Goal: Task Accomplishment & Management: Complete application form

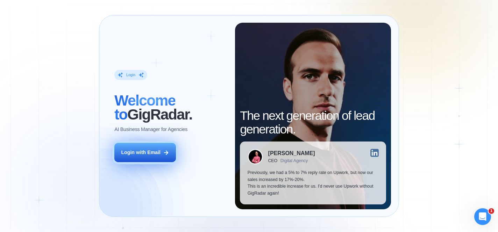
click at [153, 150] on div "Login with Email" at bounding box center [140, 152] width 39 height 7
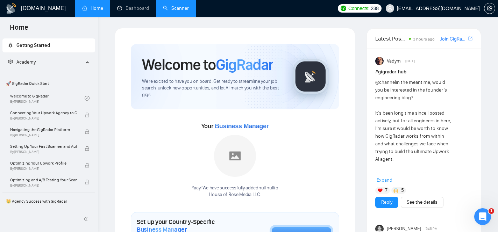
click at [175, 11] on link "Scanner" at bounding box center [176, 8] width 26 height 6
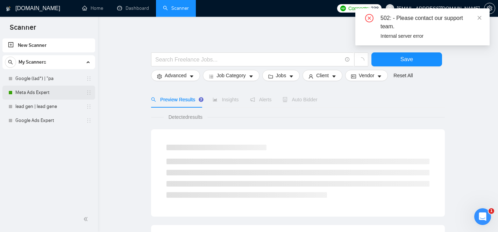
click at [51, 91] on link "Meta Ads Expert" at bounding box center [48, 93] width 66 height 14
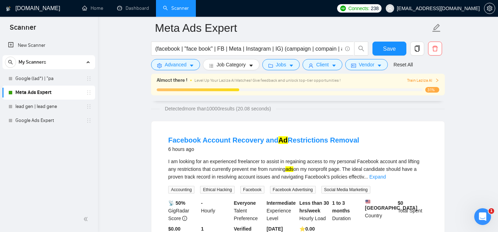
scroll to position [46, 0]
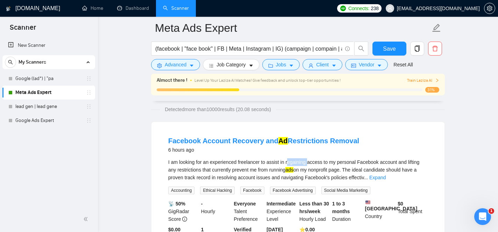
drag, startPoint x: 291, startPoint y: 162, endPoint x: 311, endPoint y: 161, distance: 20.3
click at [311, 161] on div "I am looking for an experienced freelancer to assist in regaining access to my …" at bounding box center [297, 169] width 259 height 23
click at [289, 167] on div "I am looking for an experienced freelancer to assist in regaining access to my …" at bounding box center [297, 169] width 259 height 23
drag, startPoint x: 290, startPoint y: 164, endPoint x: 327, endPoint y: 162, distance: 37.4
click at [327, 162] on div "I am looking for an experienced freelancer to assist in regaining access to my …" at bounding box center [297, 169] width 259 height 23
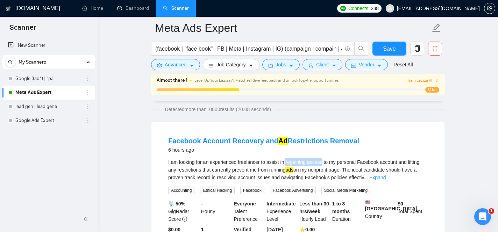
copy div "regaining access"
click at [185, 67] on span "Advanced" at bounding box center [176, 65] width 22 height 8
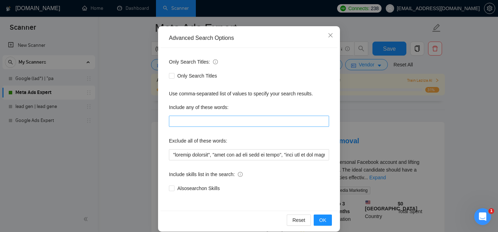
scroll to position [55, 0]
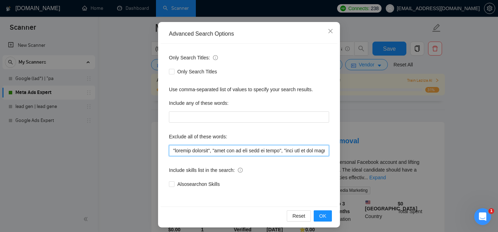
click at [292, 155] on input "text" at bounding box center [249, 150] width 160 height 11
click at [292, 154] on input "text" at bounding box center [249, 150] width 160 height 11
drag, startPoint x: 293, startPoint y: 152, endPoint x: 397, endPoint y: 164, distance: 105.2
click at [397, 164] on div "Advanced Search Options Only Search Titles: Only Search Titles Use comma-separa…" at bounding box center [249, 116] width 498 height 232
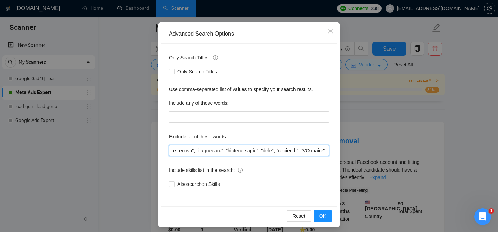
click at [326, 151] on input "text" at bounding box center [249, 150] width 160 height 11
paste input "regaining access"
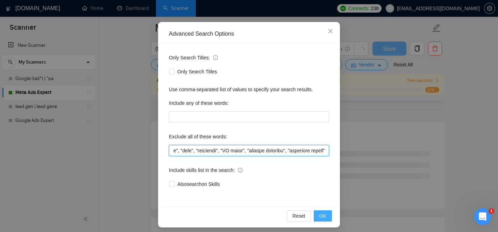
type input ""graphic designer", "this job is not open to teams", "this job is not open to a…"
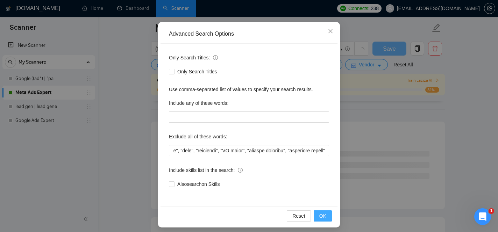
click at [324, 215] on span "OK" at bounding box center [322, 216] width 7 height 8
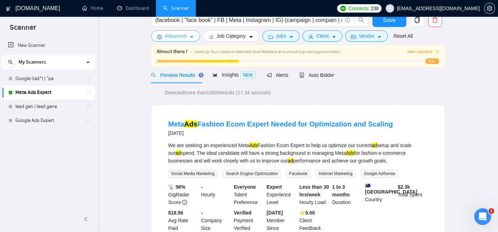
scroll to position [0, 0]
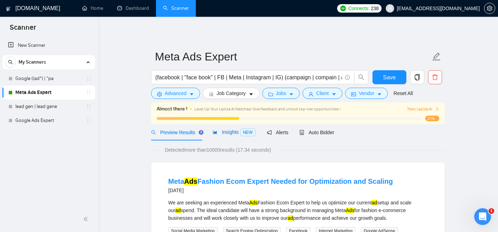
click at [216, 130] on icon "area-chart" at bounding box center [214, 132] width 5 height 5
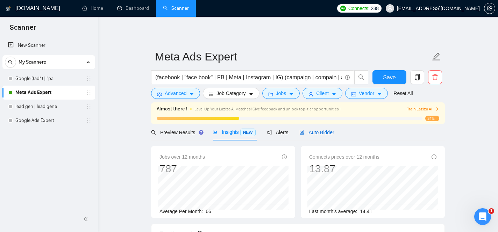
click at [310, 130] on span "Auto Bidder" at bounding box center [316, 133] width 35 height 6
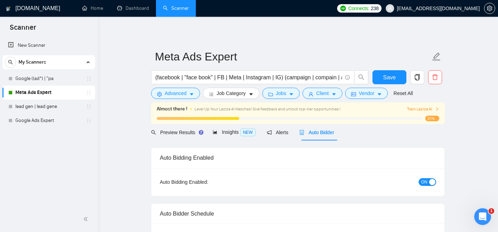
checkbox input "true"
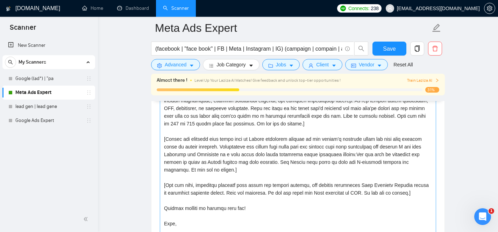
scroll to position [791, 0]
click at [179, 139] on textarea "Cover letter template:" at bounding box center [298, 166] width 276 height 157
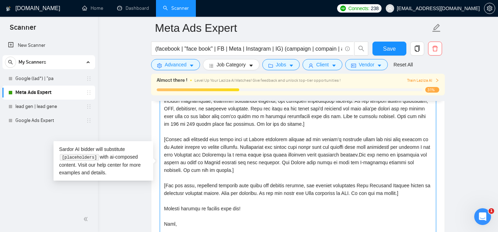
click at [398, 146] on textarea "Cover letter template:" at bounding box center [298, 166] width 276 height 157
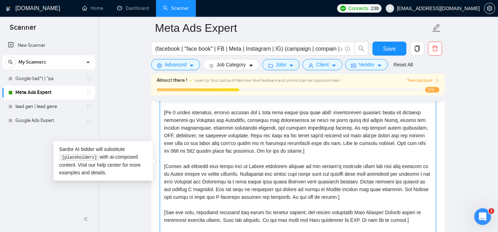
scroll to position [0, 0]
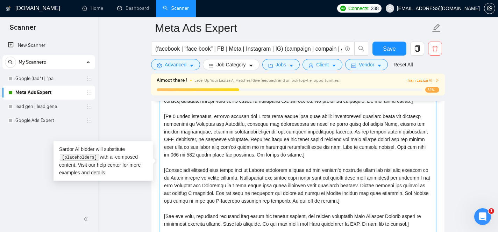
click at [309, 164] on textarea "Cover letter template:" at bounding box center [298, 166] width 276 height 157
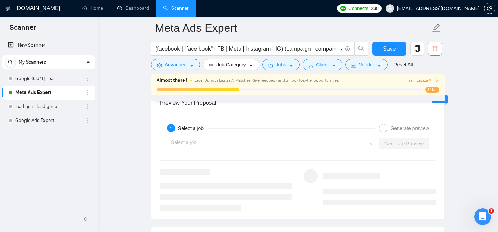
scroll to position [1297, 0]
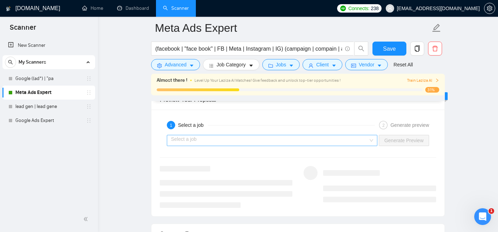
click at [371, 141] on div "Select a job" at bounding box center [272, 140] width 210 height 11
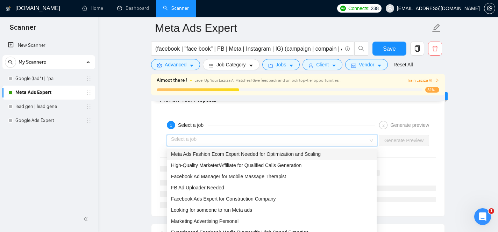
click at [327, 154] on div "Meta Ads Fashion Ecom Expert Needed for Optimization and Scaling" at bounding box center [271, 154] width 201 height 8
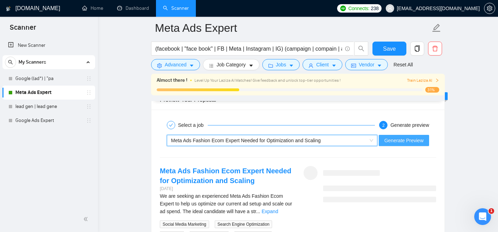
click at [393, 140] on span "Generate Preview" at bounding box center [403, 141] width 39 height 8
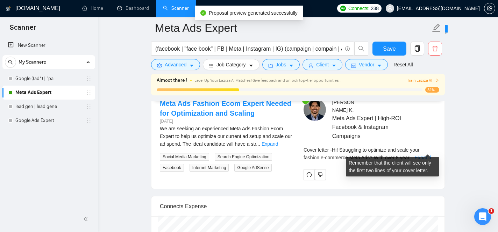
scroll to position [1365, 0]
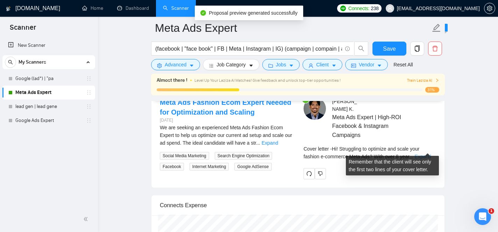
click at [429, 154] on link "Expand" at bounding box center [422, 157] width 16 height 6
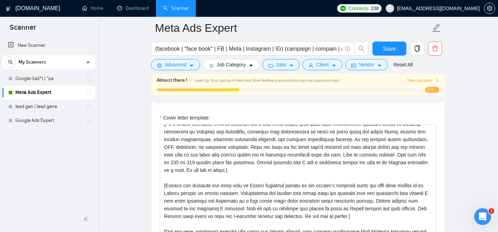
scroll to position [31, 0]
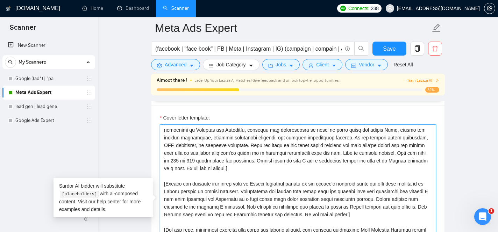
drag, startPoint x: 248, startPoint y: 176, endPoint x: 177, endPoint y: 179, distance: 71.0
click at [177, 179] on textarea "Cover letter template:" at bounding box center [298, 202] width 276 height 157
click at [231, 178] on textarea "Cover letter template:" at bounding box center [298, 202] width 276 height 157
click at [246, 175] on textarea "Cover letter template:" at bounding box center [298, 202] width 276 height 157
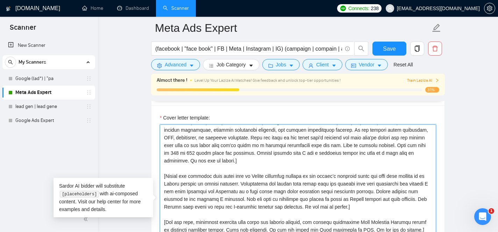
scroll to position [54, 0]
click at [411, 145] on textarea "Cover letter template:" at bounding box center [298, 202] width 276 height 157
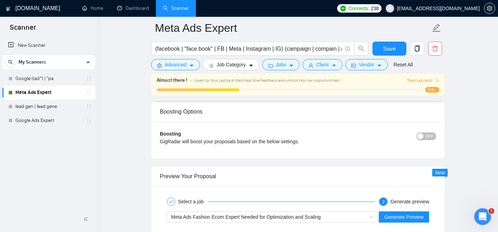
scroll to position [1296, 0]
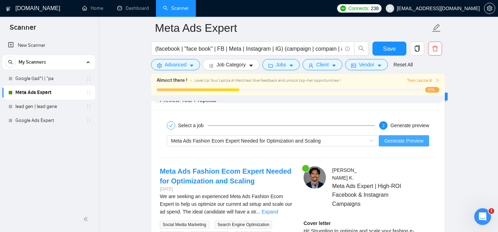
type textarea "Hi! [In 230 characters, write a powerful first hook that names the client’s cor…"
click at [414, 144] on span "Generate Preview" at bounding box center [403, 141] width 39 height 8
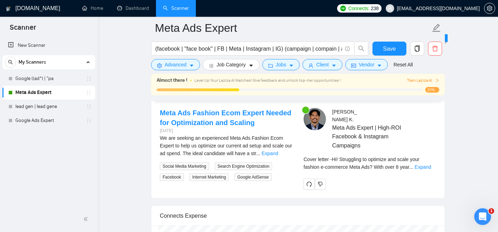
scroll to position [1357, 0]
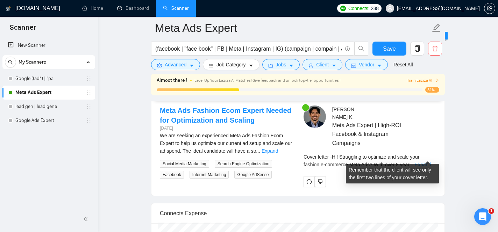
click at [424, 162] on link "Expand" at bounding box center [422, 165] width 16 height 6
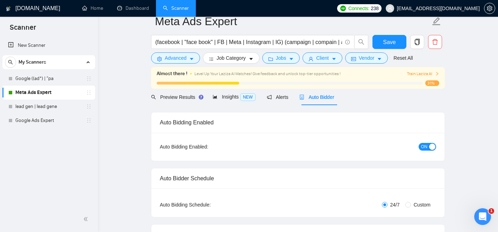
scroll to position [0, 0]
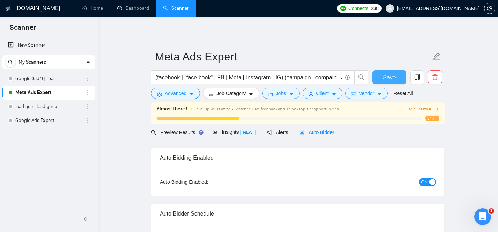
click at [391, 78] on span "Save" at bounding box center [389, 77] width 13 height 9
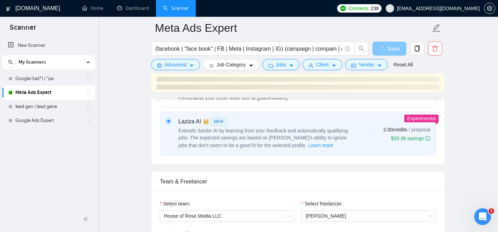
scroll to position [291, 0]
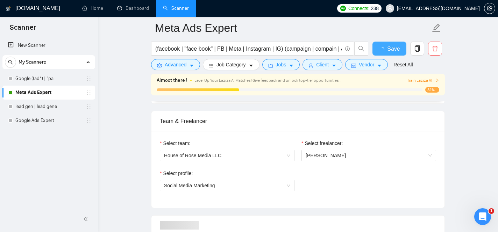
checkbox input "true"
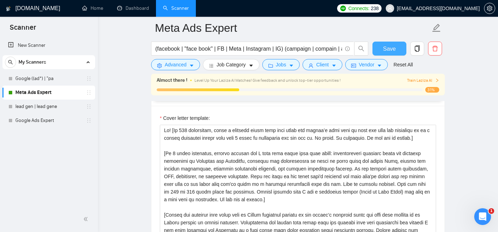
scroll to position [753, 0]
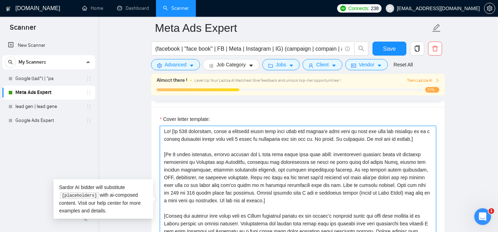
click at [164, 130] on textarea "Cover letter template:" at bounding box center [298, 204] width 276 height 157
click at [380, 47] on button "Save" at bounding box center [389, 49] width 34 height 14
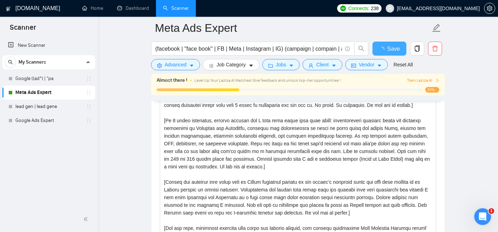
checkbox input "true"
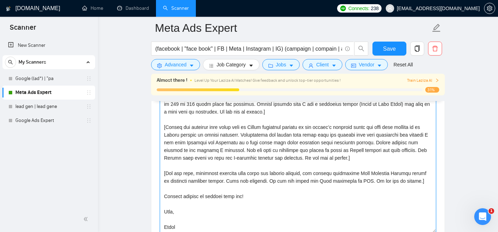
scroll to position [837, 0]
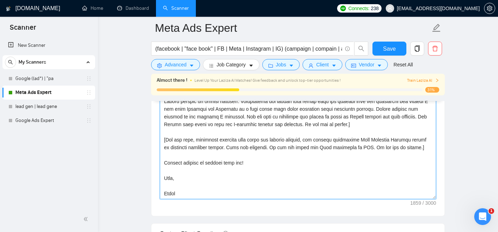
drag, startPoint x: 164, startPoint y: 132, endPoint x: 299, endPoint y: 196, distance: 150.1
click at [299, 196] on textarea "Cover letter template:" at bounding box center [298, 120] width 276 height 157
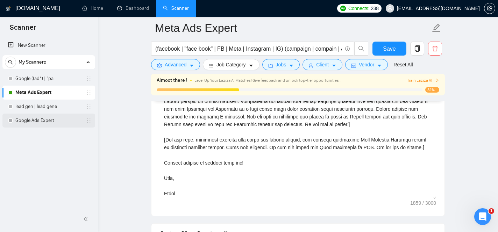
click at [44, 124] on link "Google Ads Expert" at bounding box center [48, 121] width 66 height 14
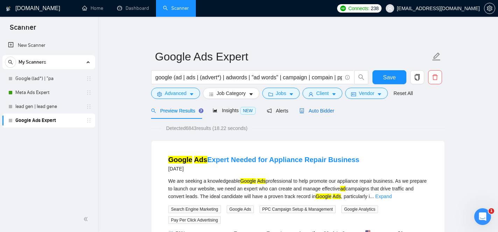
click at [311, 112] on span "Auto Bidder" at bounding box center [316, 111] width 35 height 6
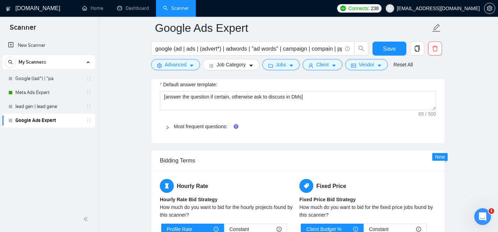
scroll to position [989, 0]
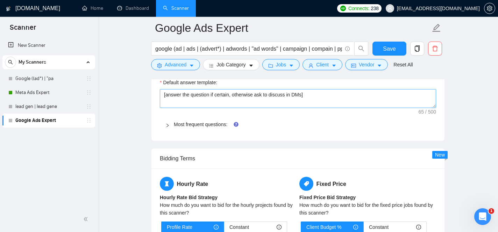
drag, startPoint x: 163, startPoint y: 100, endPoint x: 277, endPoint y: 89, distance: 114.4
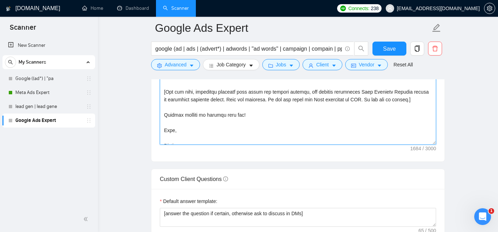
scroll to position [46, 0]
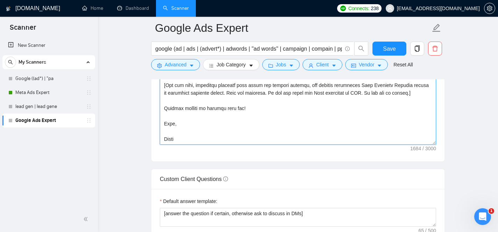
paste textarea "Always include that I own a marketing agency (House of Rose Media) and work as …"
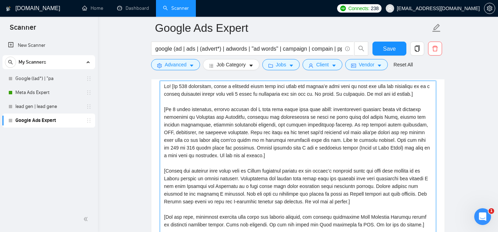
scroll to position [777, 0]
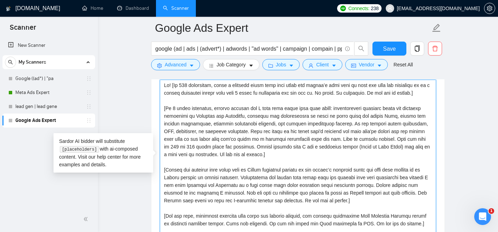
drag, startPoint x: 332, startPoint y: 117, endPoint x: 383, endPoint y: 131, distance: 53.0
click at [383, 131] on textarea "Cover letter template:" at bounding box center [298, 158] width 276 height 157
paste textarea ""Setup of Google Ads Account & Campaigns Management of Google Ads campaigns Tho…"
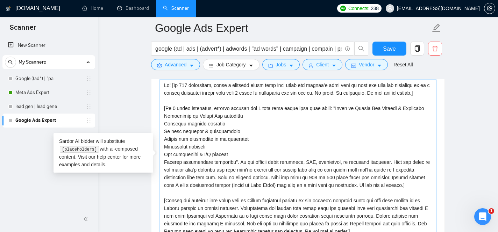
click at [334, 117] on textarea "Cover letter template:" at bounding box center [298, 158] width 276 height 157
click at [165, 125] on textarea "Cover letter template:" at bounding box center [298, 158] width 276 height 157
click at [164, 131] on textarea "Cover letter template:" at bounding box center [298, 158] width 276 height 157
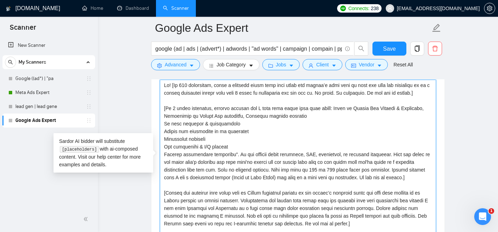
click at [165, 131] on textarea "Cover letter template:" at bounding box center [298, 158] width 276 height 157
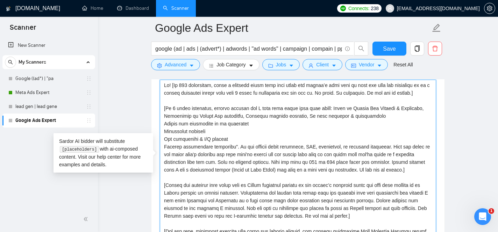
click at [164, 132] on textarea "Cover letter template:" at bounding box center [298, 158] width 276 height 157
click at [164, 140] on textarea "Cover letter template:" at bounding box center [298, 158] width 276 height 157
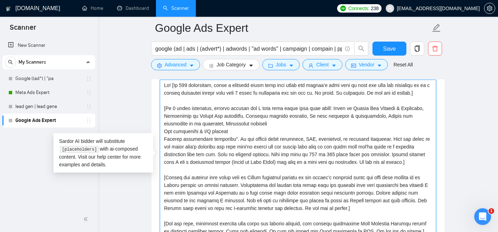
click at [162, 140] on textarea "Cover letter template:" at bounding box center [298, 158] width 276 height 157
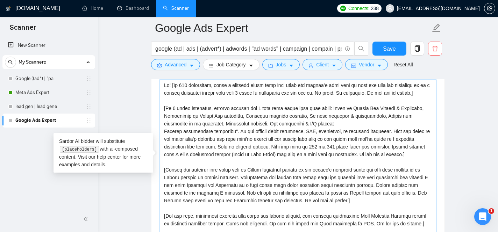
click at [164, 139] on textarea "Cover letter template:" at bounding box center [298, 158] width 276 height 157
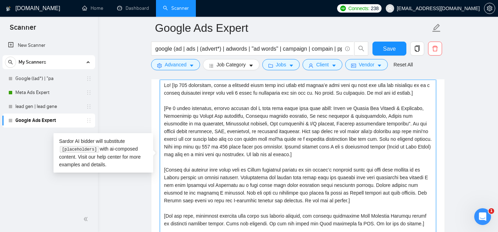
click at [426, 131] on textarea "Cover letter template:" at bounding box center [298, 158] width 276 height 157
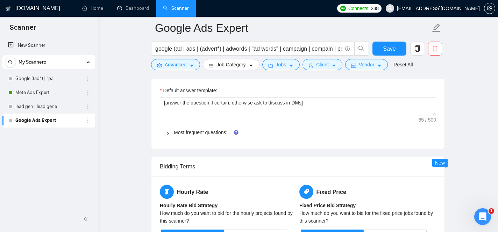
scroll to position [996, 0]
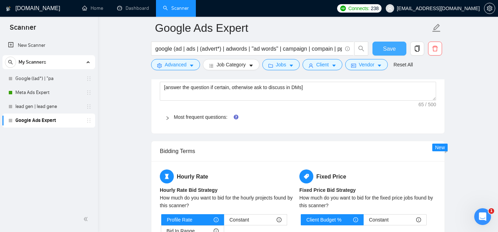
type textarea "Hi! [In 230 characters, write a powerful first hook that names the client’s cor…"
click at [391, 49] on span "Save" at bounding box center [389, 48] width 13 height 9
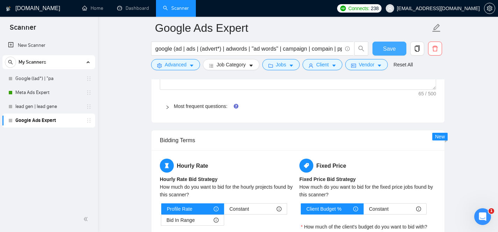
scroll to position [1009, 0]
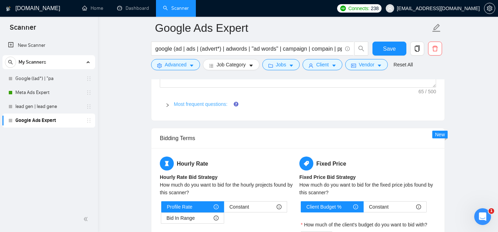
click at [204, 105] on link "Most frequent questions:" at bounding box center [200, 104] width 53 height 6
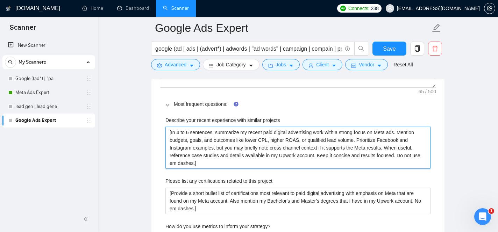
click at [393, 133] on projects "[In 4 to 6 sentences, summarize my recent paid digital advertising work with a …" at bounding box center [297, 148] width 265 height 42
type projects "[In 4 to 6 sentences, summarize my recent paid digital advertising work with a …"
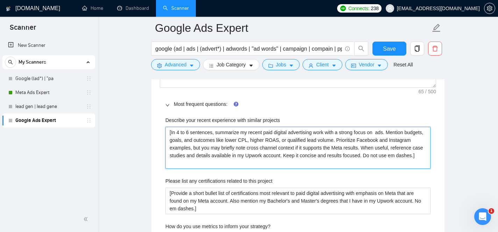
type projects "[In 4 to 6 sentences, summarize my recent paid digital advertising work with a …"
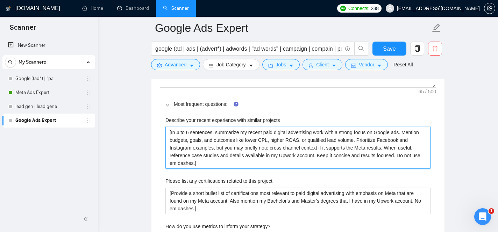
type projects "[In 4 to 6 sentences, summarize my recent paid digital advertising work with a …"
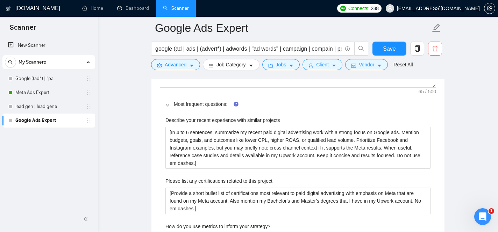
click at [449, 115] on main "Google Ads Expert google (ad | ads | (advert*) | adwords | "ad words" | campaig…" at bounding box center [297, 223] width 377 height 2408
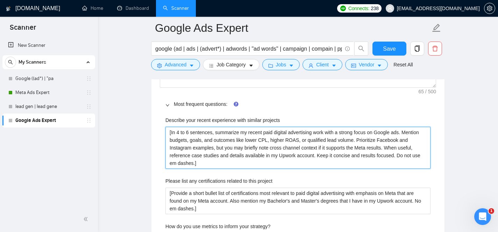
drag, startPoint x: 202, startPoint y: 149, endPoint x: 233, endPoint y: 143, distance: 32.1
click at [233, 143] on projects "[In 4 to 6 sentences, summarize my recent paid digital advertising work with a …" at bounding box center [297, 148] width 265 height 42
drag, startPoint x: 202, startPoint y: 148, endPoint x: 402, endPoint y: 140, distance: 200.7
click at [402, 140] on projects "[In 4 to 6 sentences, summarize my recent paid digital advertising work with a …" at bounding box center [297, 148] width 265 height 42
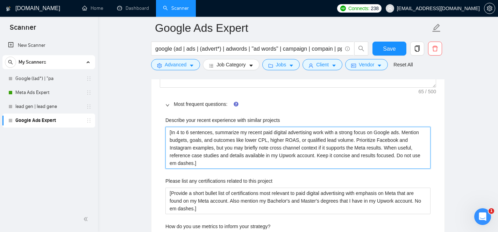
type projects "[In 4 to 6 sentences, summarize my recent paid digital advertising work with a …"
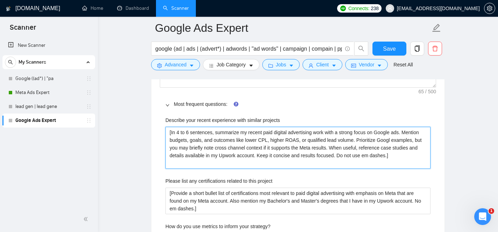
type projects "[In 4 to 6 sentences, summarize my recent paid digital advertising work with a …"
click at [350, 149] on projects "[In 4 to 6 sentences, summarize my recent paid digital advertising work with a …" at bounding box center [297, 148] width 265 height 42
type projects "[In 4 to 6 sentences, summarize my recent paid digital advertising work with a …"
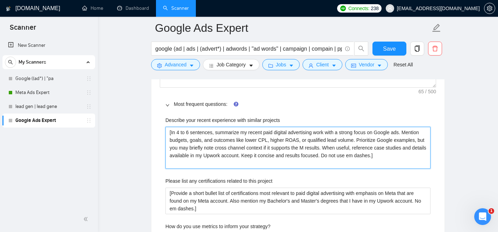
type projects "[In 4 to 6 sentences, summarize my recent paid digital advertising work with a …"
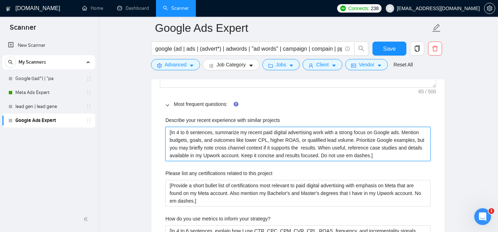
type projects "[In 4 to 6 sentences, summarize my recent paid digital advertising work with a …"
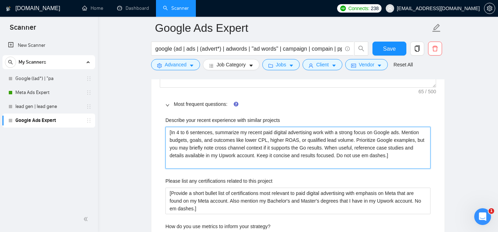
type projects "[In 4 to 6 sentences, summarize my recent paid digital advertising work with a …"
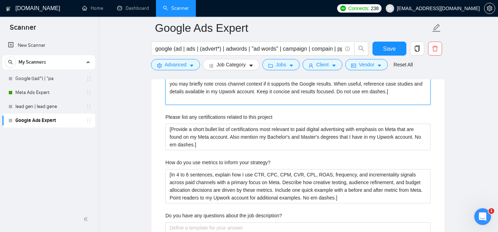
scroll to position [1075, 0]
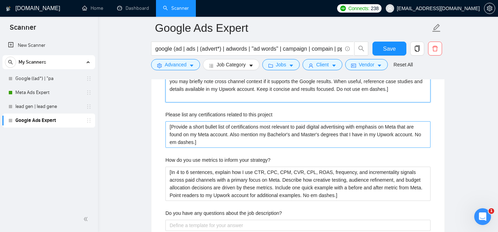
type projects "[In 4 to 6 sentences, summarize my recent paid digital advertising work with a …"
click at [406, 126] on project "[Provide a short bullet list of certifications most relevant to paid digital ad…" at bounding box center [297, 134] width 265 height 27
type project "[Provide a short bullet list of certifications most relevant to paid digital ad…"
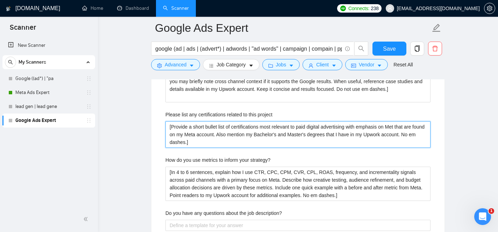
type project "[Provide a short bullet list of certifications most relevant to paid digital ad…"
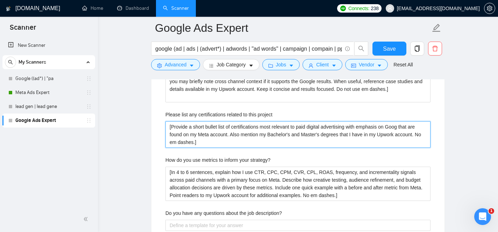
type project "[Provide a short bullet list of certifications most relevant to paid digital ad…"
click at [218, 136] on project "[Provide a short bullet list of certifications most relevant to paid digital ad…" at bounding box center [297, 134] width 265 height 27
type project "[Provide a short bullet list of certifications most relevant to paid digital ad…"
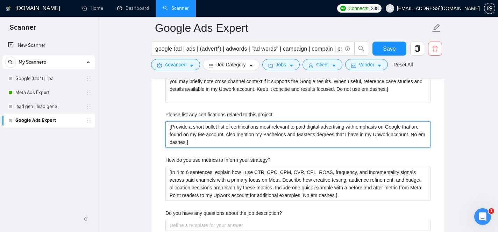
type project "[Provide a short bullet list of certifications most relevant to paid digital ad…"
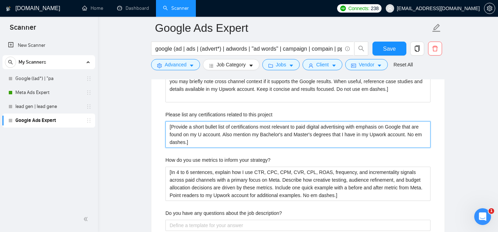
type project "[Provide a short bullet list of certifications most relevant to paid digital ad…"
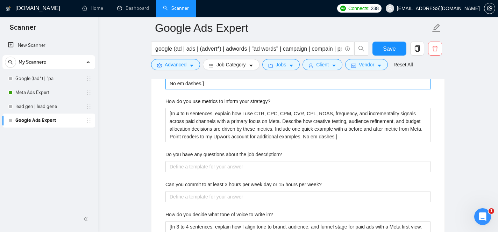
scroll to position [1137, 0]
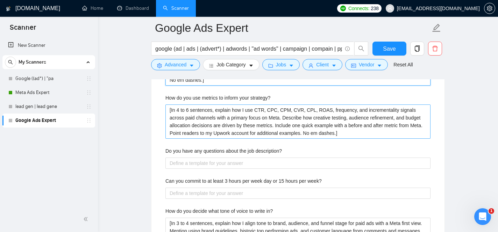
type project "[Provide a short bullet list of certifications most relevant to paid digital ad…"
click at [283, 117] on strategy\? "[In 4 to 6 sentences, explain how I use CTR, CPC, CPM, CVR, CPL, ROAS, frequenc…" at bounding box center [297, 121] width 265 height 34
type strategy\? "[In 4 to 6 sentences, explain how I use CTR, CPC, CPM, CVR, CPL, ROAS, frequenc…"
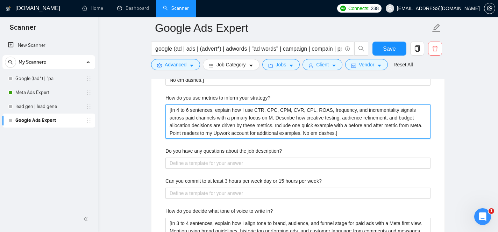
type strategy\? "[In 4 to 6 sentences, explain how I use CTR, CPC, CPM, CVR, CPL, ROAS, frequenc…"
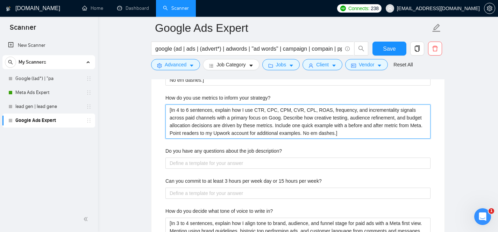
type strategy\? "[In 4 to 6 sentences, explain how I use CTR, CPC, CPM, CVR, CPL, ROAS, frequenc…"
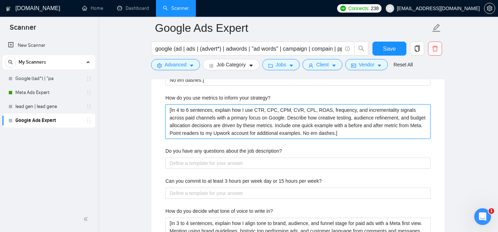
drag, startPoint x: 288, startPoint y: 119, endPoint x: 272, endPoint y: 117, distance: 16.5
click at [272, 117] on strategy\? "[In 4 to 6 sentences, explain how I use CTR, CPC, CPM, CVR, CPL, ROAS, frequenc…" at bounding box center [297, 121] width 265 height 34
drag, startPoint x: 192, startPoint y: 134, endPoint x: 183, endPoint y: 134, distance: 9.4
click at [183, 134] on strategy\? "[In 4 to 6 sentences, explain how I use CTR, CPC, CPM, CVR, CPL, ROAS, frequenc…" at bounding box center [297, 121] width 265 height 34
paste strategy\? "Google"
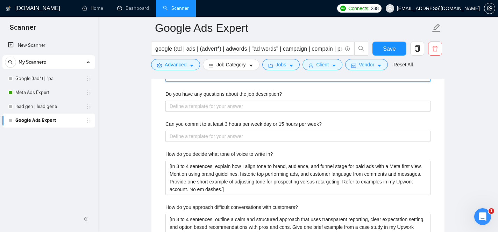
scroll to position [1193, 0]
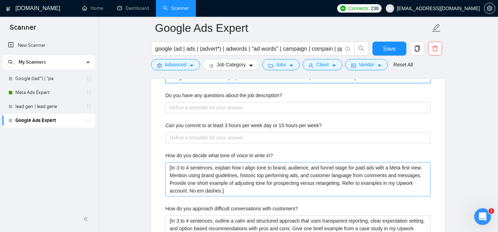
type strategy\? "[In 4 to 6 sentences, explain how I use CTR, CPC, CPM, CVR, CPL, ROAS, frequenc…"
drag, startPoint x: 408, startPoint y: 168, endPoint x: 399, endPoint y: 168, distance: 9.8
click at [399, 168] on in\? "[In 3 to 4 sentences, explain how I align tone to brand, audience, and funnel s…" at bounding box center [297, 179] width 265 height 34
paste in\? "Google"
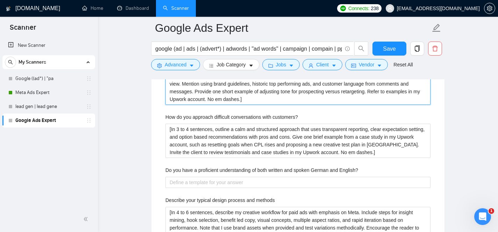
scroll to position [1285, 0]
type in\? "[In 3 to 4 sentences, explain how I align tone to brand, audience, and funnel s…"
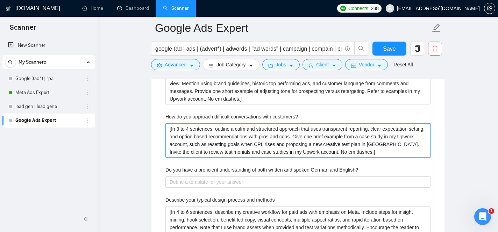
drag, startPoint x: 404, startPoint y: 144, endPoint x: 394, endPoint y: 144, distance: 9.8
click at [394, 144] on customers\? "[In 3 to 4 sentences, outline a calm and structured approach that uses transpar…" at bounding box center [297, 140] width 265 height 34
paste customers\? "Google"
type customers\? "[In 3 to 4 sentences, outline a calm and structured approach that uses transpar…"
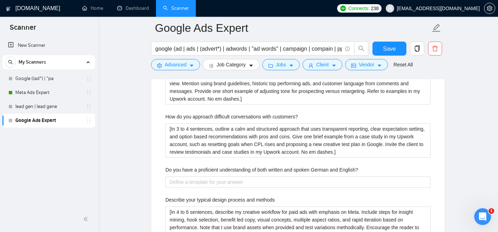
click at [390, 164] on div "Describe your recent experience with similar projects [In 4 to 6 sentences, sum…" at bounding box center [298, 112] width 276 height 553
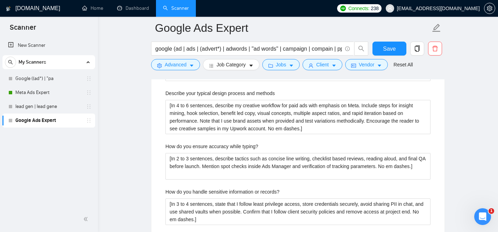
scroll to position [1392, 0]
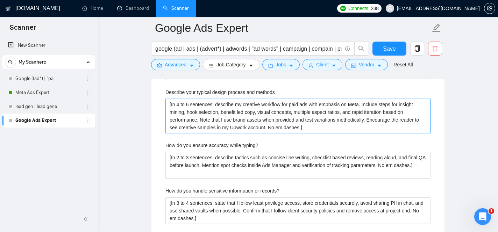
drag, startPoint x: 367, startPoint y: 105, endPoint x: 356, endPoint y: 103, distance: 11.1
click at [356, 103] on methods "[In 4 to 6 sentences, describe my creative workflow for paid ads with emphasis …" at bounding box center [297, 116] width 265 height 34
paste methods "Google"
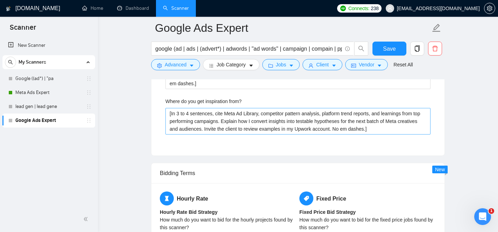
scroll to position [1528, 0]
type methods "[In 4 to 6 sentences, describe my creative workflow for paid ads with emphasis …"
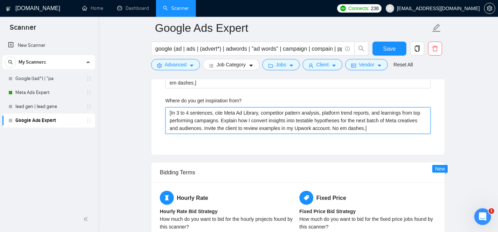
drag, startPoint x: 262, startPoint y: 114, endPoint x: 218, endPoint y: 116, distance: 44.7
click at [218, 116] on from\? "[In 3 to 4 sentences, cite Meta Ad Library, competitor pattern analysis, platfo…" at bounding box center [297, 120] width 265 height 27
click at [261, 112] on from\? "[In 3 to 4 sentences, cite Meta Ad Library, competitor pattern analysis, platfo…" at bounding box center [297, 120] width 265 height 27
drag, startPoint x: 261, startPoint y: 113, endPoint x: 228, endPoint y: 113, distance: 33.2
click at [228, 113] on from\? "[In 3 to 4 sentences, cite Meta Ad Library, competitor pattern analysis, platfo…" at bounding box center [297, 120] width 265 height 27
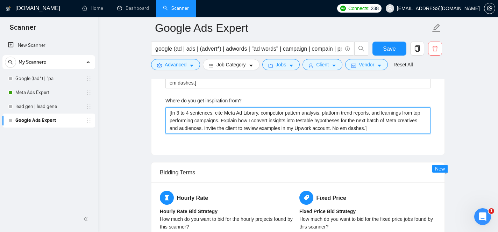
type from\? "[In 3 to 4 sentences, cite c, competitor pattern analysis, platform trend repor…"
type from\? "[In 3 to 4 sentences, cite cu, competitor pattern analysis, platform trend repo…"
type from\? "[In 3 to 4 sentences, cite cur, competitor pattern analysis, platform trend rep…"
type from\? "[In 3 to 4 sentences, cite curr, competitor pattern analysis, platform trend re…"
type from\? "[In 3 to 4 sentences, cite curre, competitor pattern analysis, platform trend r…"
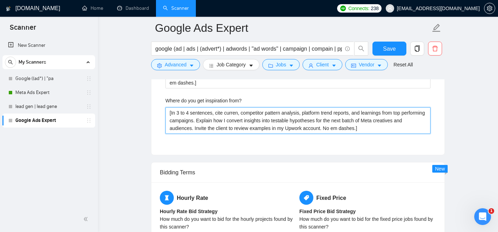
type from\? "[In 3 to 4 sentences, cite current, competitor pattern analysis, platform trend…"
type from\? "[In 3 to 4 sentences, cite current , competitor pattern analysis, platform tren…"
type from\? "[In 3 to 4 sentences, cite current G, competitor pattern analysis, platform tre…"
type from\? "[In 3 to 4 sentences, cite current Go, competitor pattern analysis, platform tr…"
type from\? "[In 3 to 4 sentences, cite current Goo, competitor pattern analysis, platform t…"
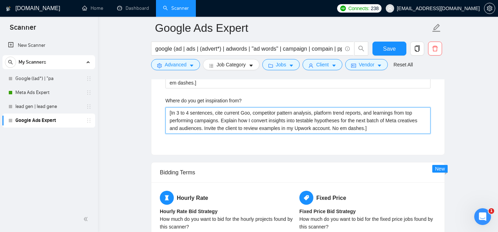
type from\? "[In 3 to 4 sentences, cite current Goog, competitor pattern analysis, platform …"
type from\? "[In 3 to 4 sentences, cite current Googl, competitor pattern analysis, platform…"
type from\? "[In 3 to 4 sentences, cite current Google, competitor pattern analysis, platfor…"
type from\? "[In 3 to 4 sentences, cite current Google , competitor pattern analysis, platfo…"
type from\? "[In 3 to 4 sentences, cite current Google A, competitor pattern analysis, platf…"
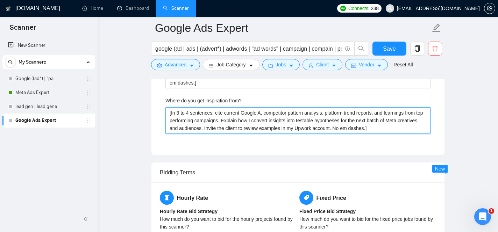
type from\? "[In 3 to 4 sentences, cite current Google Ad, competitor pattern analysis, plat…"
type from\? "[In 3 to 4 sentences, cite current Google Ads, competitor pattern analysis, pla…"
type from\? "[In 3 to 4 sentences, cite current Google Ads , competitor pattern analysis, pl…"
type from\? "[In 3 to 4 sentences, cite current Google Ads r, competitor pattern analysis, p…"
type from\? "[In 3 to 4 sentences, cite current Google Ads re, competitor pattern analysis, …"
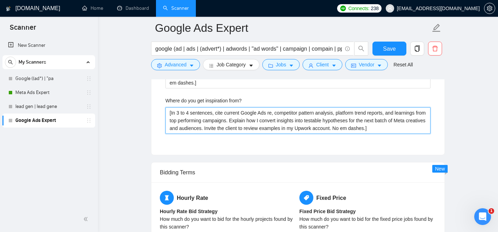
type from\? "[In 3 to 4 sentences, cite current Google Ads rea, competitor pattern analysis,…"
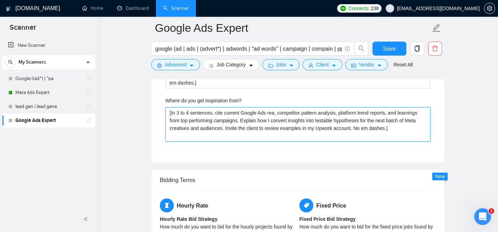
type from\? "[In 3 to 4 sentences, cite current Google Ads reas, competitor pattern analysis…"
type from\? "[In 3 to 4 sentences, cite current Google Ads rease, competitor pattern analysi…"
type from\? "[In 3 to 4 sentences, cite current Google Ads reas, competitor pattern analysis…"
type from\? "[In 3 to 4 sentences, cite current Google Ads rea, competitor pattern analysis,…"
type from\? "[In 3 to 4 sentences, cite current Google Ads reas, competitor pattern analysis…"
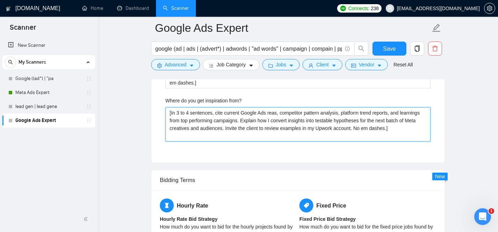
type from\? "[In 3 to 4 sentences, cite current Google Ads rease, competitor pattern analysi…"
type from\? "[In 3 to 4 sentences, cite current Google Ads reasea, competitor pattern analys…"
type from\? "[In 3 to 4 sentences, cite current Google Ads reasear, competitor pattern analy…"
type from\? "[In 3 to 4 sentences, cite current Google Ads reasea, competitor pattern analys…"
type from\? "[In 3 to 4 sentences, cite current Google Ads rease, competitor pattern analysi…"
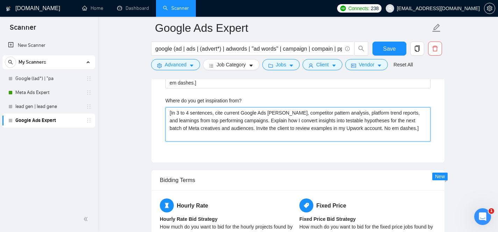
type from\? "[In 3 to 4 sentences, cite current Google Ads reas, competitor pattern analysis…"
type from\? "[In 3 to 4 sentences, cite current Google Ads rea, competitor pattern analysis,…"
type from\? "[In 3 to 4 sentences, cite current Google Ads re, competitor pattern analysis, …"
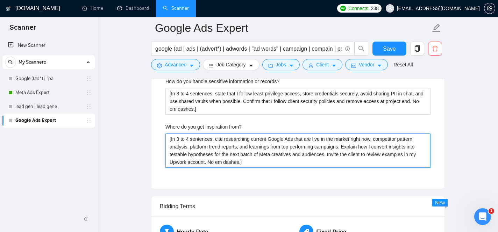
scroll to position [1503, 0]
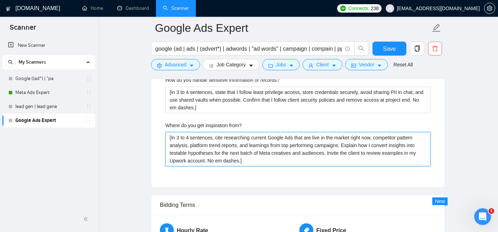
drag, startPoint x: 331, startPoint y: 155, endPoint x: 264, endPoint y: 154, distance: 66.7
click at [264, 154] on from\? "[In 3 to 4 sentences, cite researching current Google Ads that are live in the …" at bounding box center [297, 149] width 265 height 34
click at [282, 155] on from\? "[In 3 to 4 sentences, cite researching current Google Ads that are live in the …" at bounding box center [297, 149] width 265 height 34
drag, startPoint x: 378, startPoint y: 138, endPoint x: 227, endPoint y: 140, distance: 151.0
click at [227, 140] on from\? "[In 3 to 4 sentences, cite researching current Google Ads that are live in the …" at bounding box center [297, 149] width 265 height 34
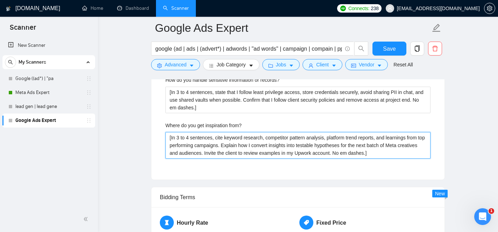
drag, startPoint x: 239, startPoint y: 155, endPoint x: 244, endPoint y: 145, distance: 10.9
click at [244, 145] on from\? "[In 3 to 4 sentences, cite keyword research, competitor pattern analysis, platf…" at bounding box center [297, 145] width 265 height 27
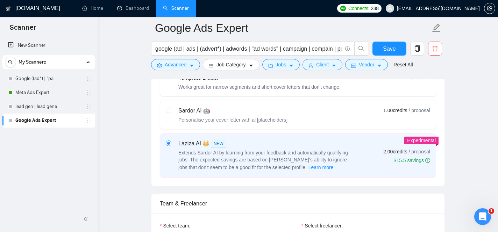
scroll to position [0, 0]
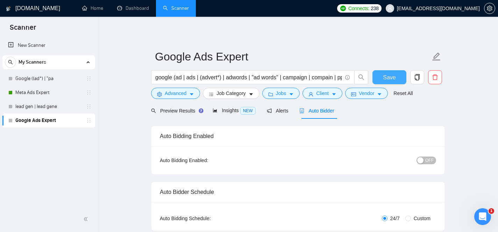
click at [379, 75] on button "Save" at bounding box center [389, 77] width 34 height 14
click at [59, 94] on link "Meta Ads Expert" at bounding box center [48, 93] width 66 height 14
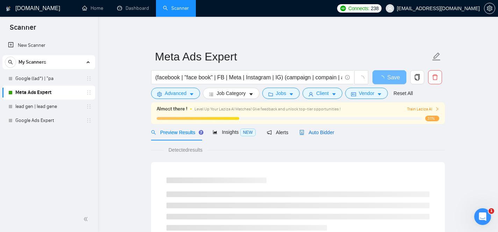
click at [326, 130] on span "Auto Bidder" at bounding box center [316, 133] width 35 height 6
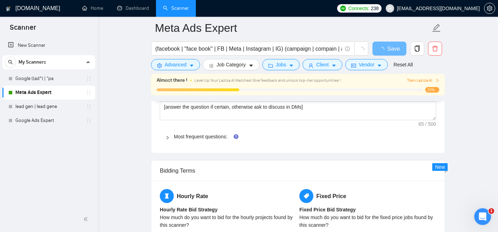
scroll to position [997, 0]
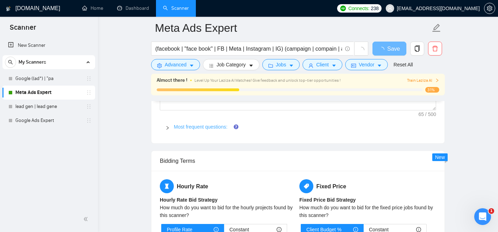
click at [214, 129] on link "Most frequent questions:" at bounding box center [200, 127] width 53 height 6
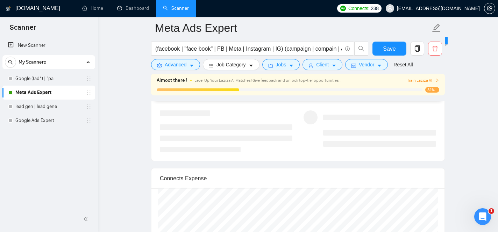
scroll to position [1905, 0]
click at [53, 119] on link "Google Ads Expert" at bounding box center [48, 121] width 66 height 14
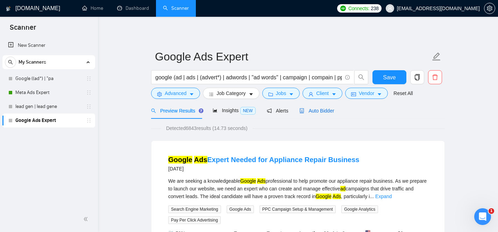
click at [319, 114] on div "Auto Bidder" at bounding box center [316, 111] width 35 height 8
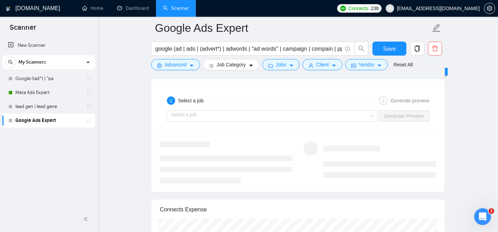
scroll to position [1302, 0]
click at [338, 119] on div "Select a job Generate Preview" at bounding box center [297, 114] width 277 height 17
click at [352, 115] on input "search" at bounding box center [269, 114] width 197 height 10
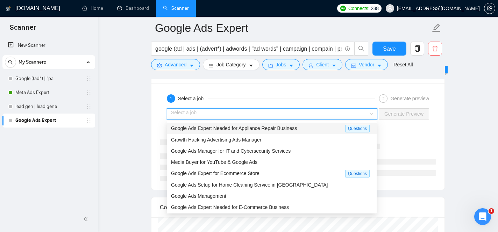
click at [320, 129] on div "Google Ads Expert Needed for Appliance Repair Business" at bounding box center [258, 128] width 174 height 8
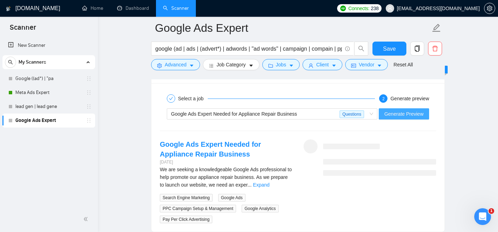
click at [389, 111] on span "Generate Preview" at bounding box center [403, 114] width 39 height 8
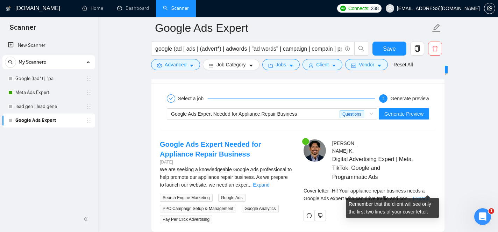
click at [426, 196] on link "Expand" at bounding box center [421, 199] width 16 height 6
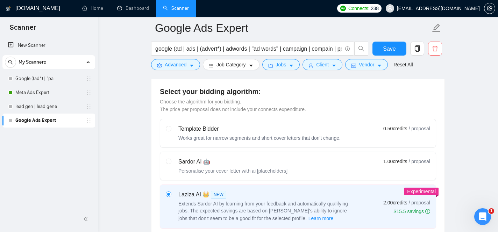
scroll to position [0, 0]
